Goal: Transaction & Acquisition: Purchase product/service

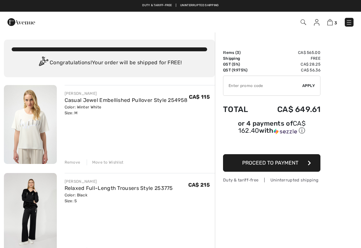
click at [74, 163] on div "Remove" at bounding box center [73, 162] width 16 height 6
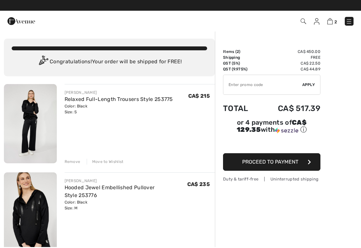
scroll to position [6, 0]
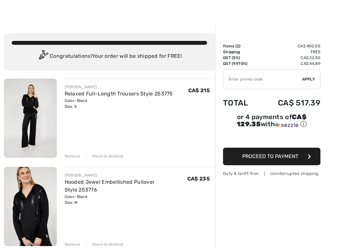
click at [255, 82] on input "TEXT" at bounding box center [262, 78] width 79 height 19
click at [170, 96] on link "Relaxed Full-Length Trousers Style 253775" at bounding box center [119, 94] width 108 height 6
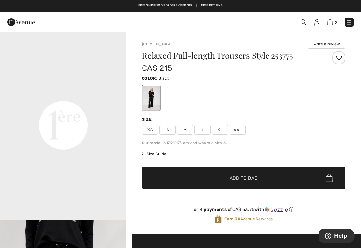
scroll to position [392, 0]
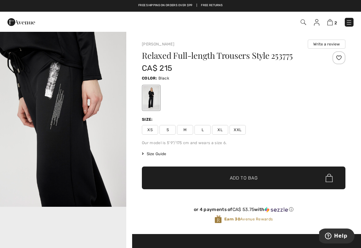
click at [350, 21] on img at bounding box center [348, 22] width 6 height 6
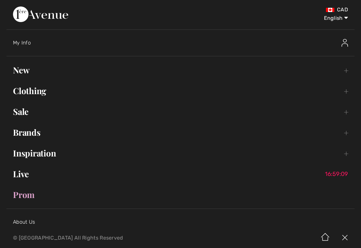
scroll to position [195, 0]
click at [31, 71] on link "New Toggle submenu" at bounding box center [180, 70] width 348 height 14
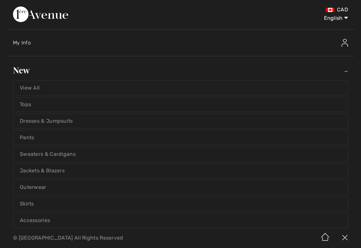
click at [45, 86] on link "View All" at bounding box center [180, 88] width 334 height 14
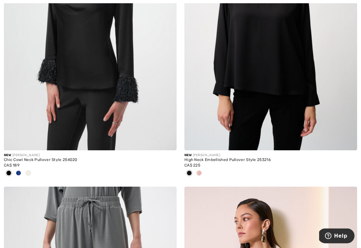
scroll to position [1063, 0]
click at [140, 124] on img at bounding box center [90, 20] width 173 height 259
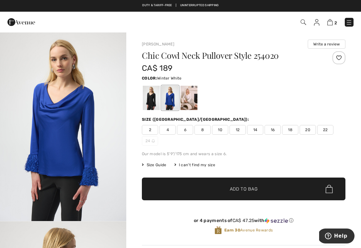
click at [190, 102] on div at bounding box center [188, 98] width 17 height 24
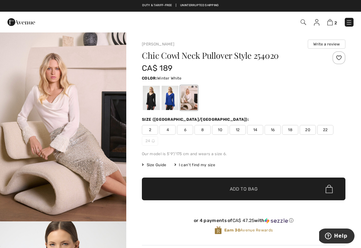
click at [84, 148] on img "1 / 6" at bounding box center [63, 126] width 126 height 189
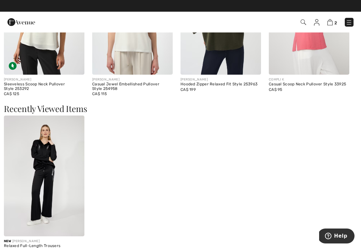
scroll to position [761, 0]
